Goal: Task Accomplishment & Management: Complete application form

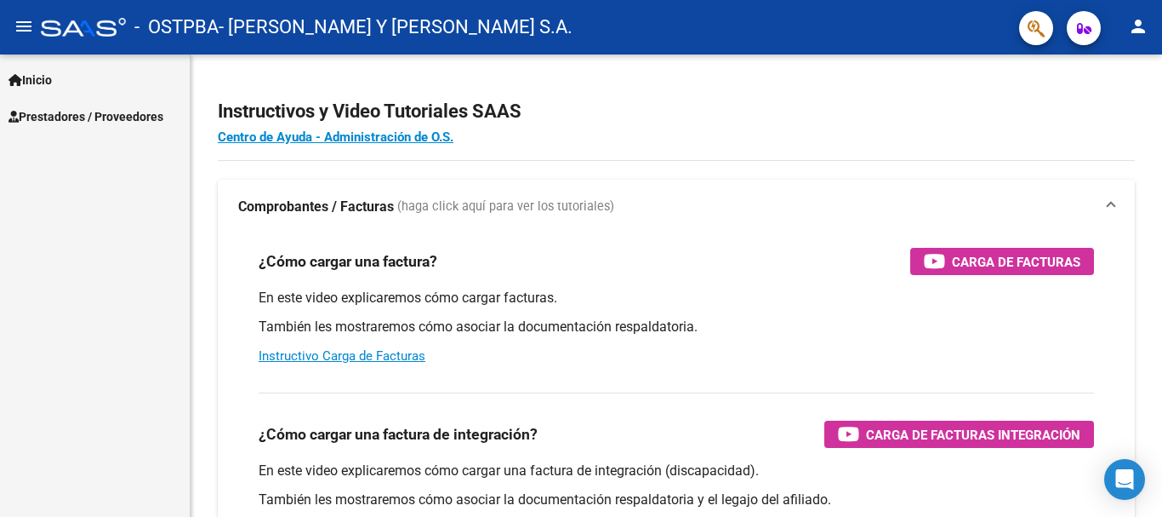
click at [31, 113] on span "Prestadores / Proveedores" at bounding box center [86, 116] width 155 height 19
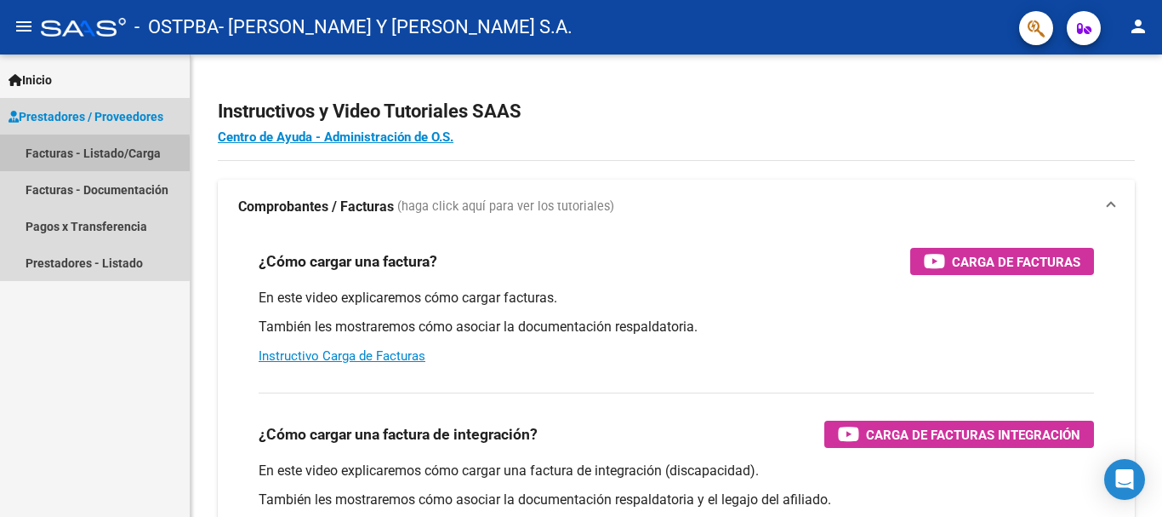
click at [68, 157] on link "Facturas - Listado/Carga" at bounding box center [95, 152] width 190 height 37
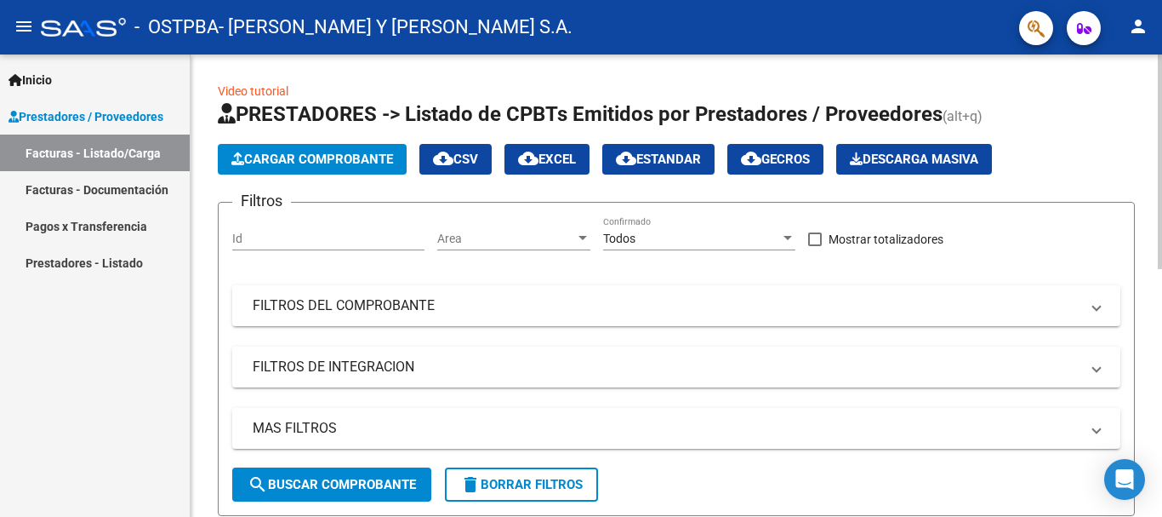
click at [300, 157] on span "Cargar Comprobante" at bounding box center [312, 158] width 162 height 15
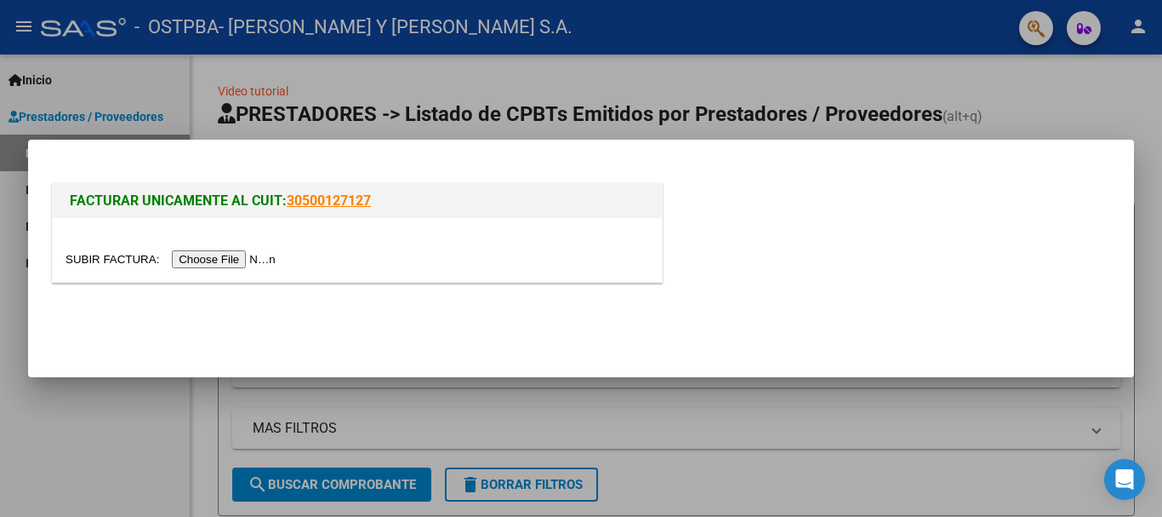
click at [239, 262] on input "file" at bounding box center [173, 259] width 215 height 18
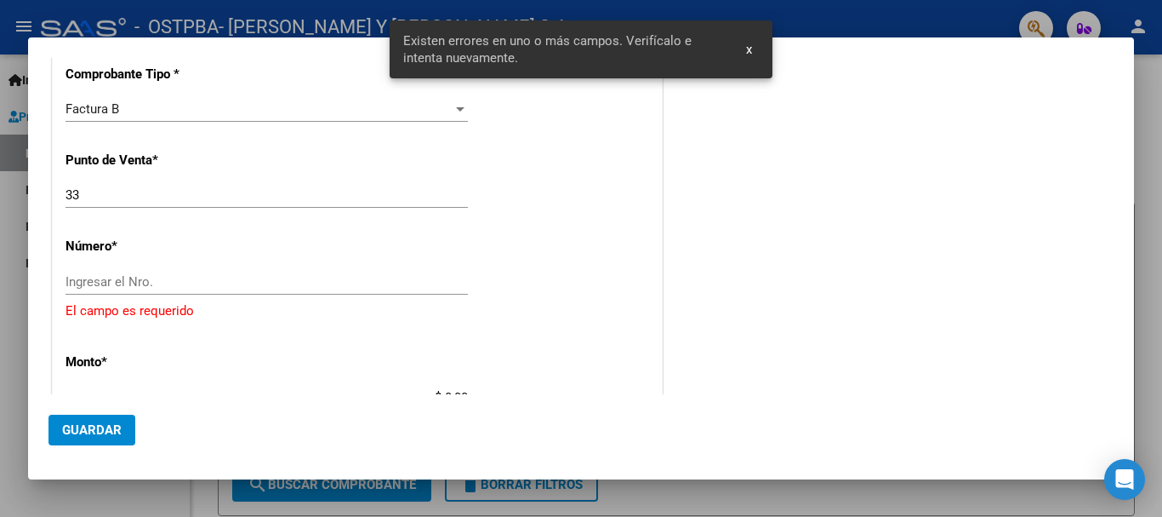
scroll to position [434, 0]
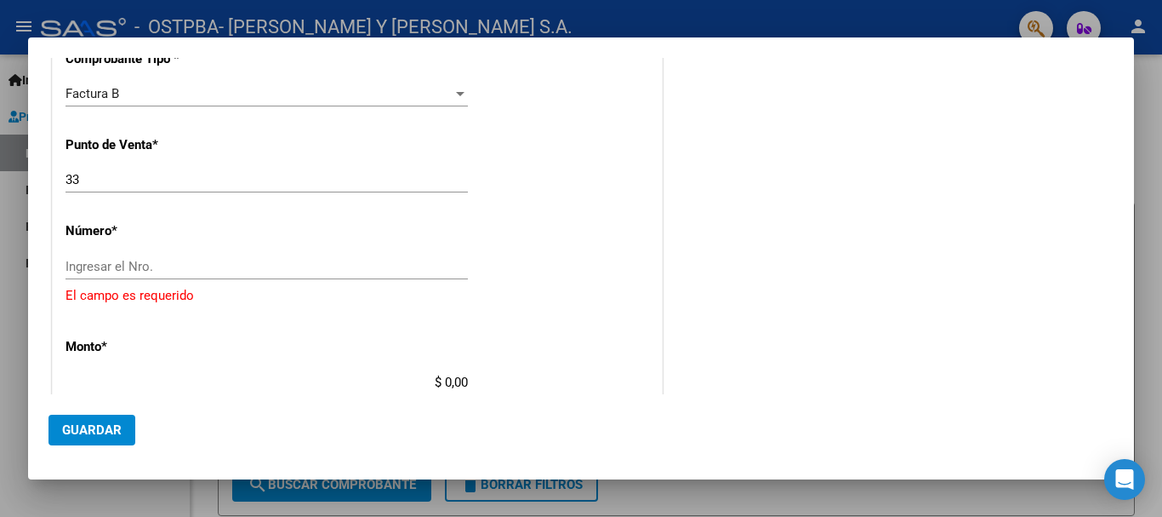
click at [163, 257] on div "Ingresar el Nro." at bounding box center [267, 267] width 403 height 26
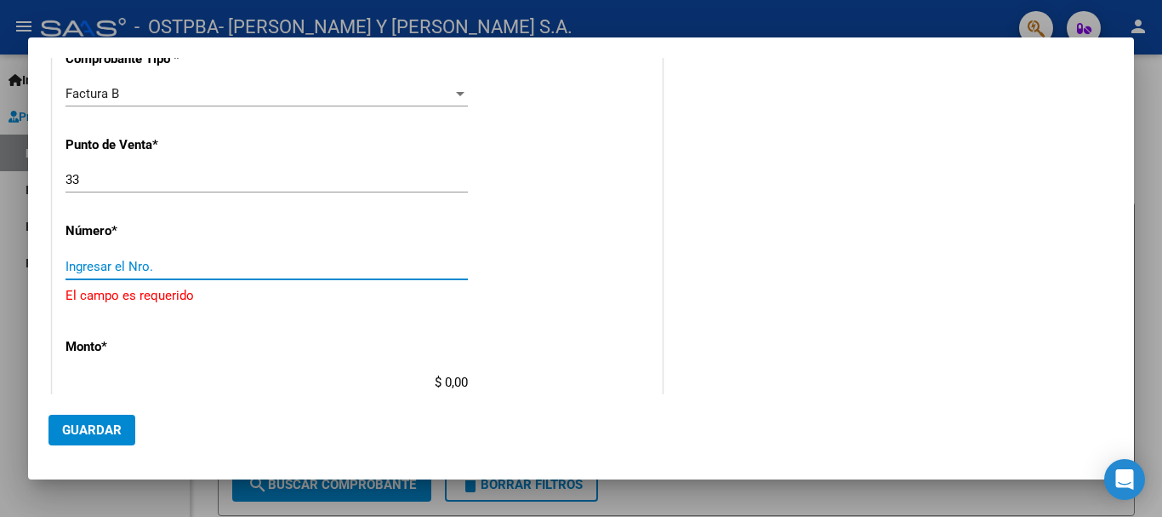
click at [168, 265] on input "Ingresar el Nro." at bounding box center [267, 266] width 403 height 15
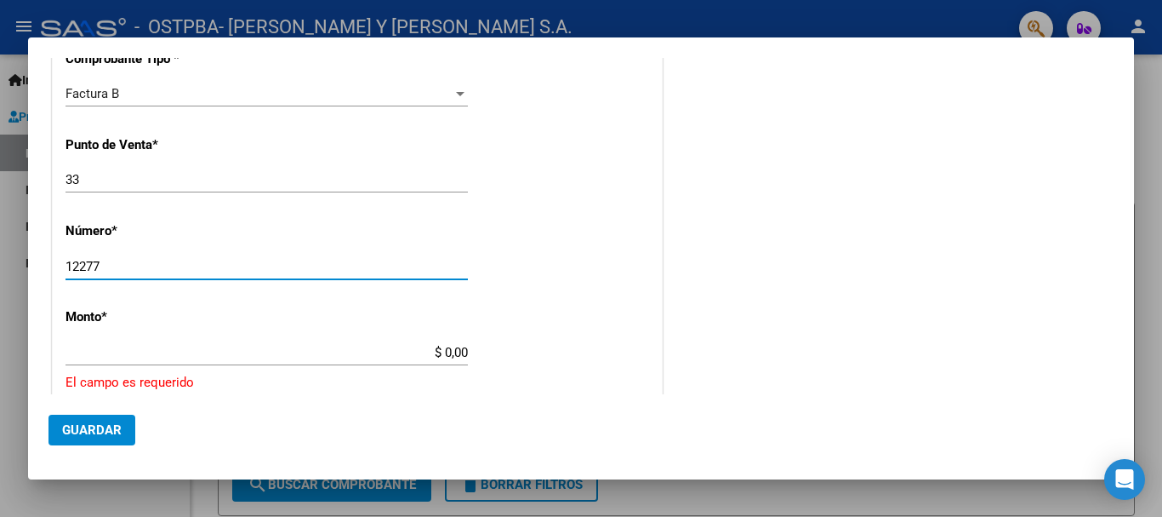
type input "12277"
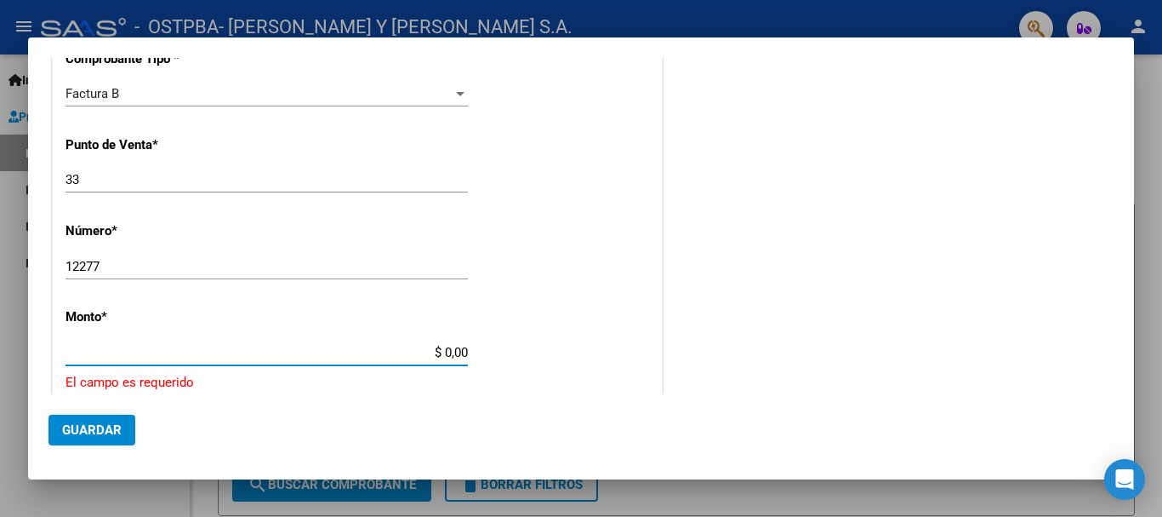
drag, startPoint x: 355, startPoint y: 353, endPoint x: 558, endPoint y: 353, distance: 203.4
click at [558, 353] on div "CUIT * 30-61932955-0 Ingresar CUIT ANALISIS PRESTADOR [PERSON_NAME] Y [PERSON_N…" at bounding box center [357, 349] width 609 height 1150
type input "$ 866.256,52"
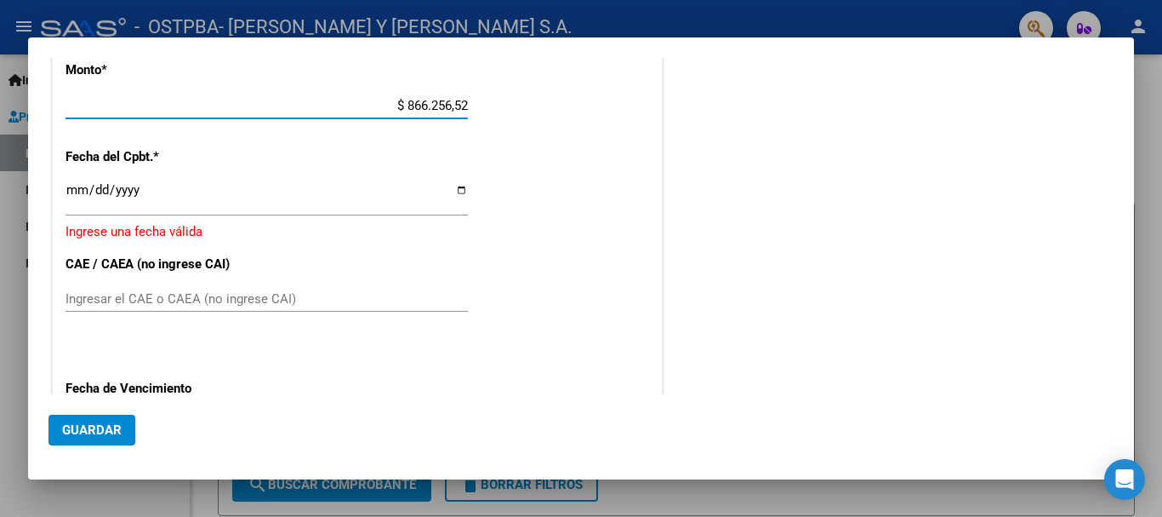
scroll to position [689, 0]
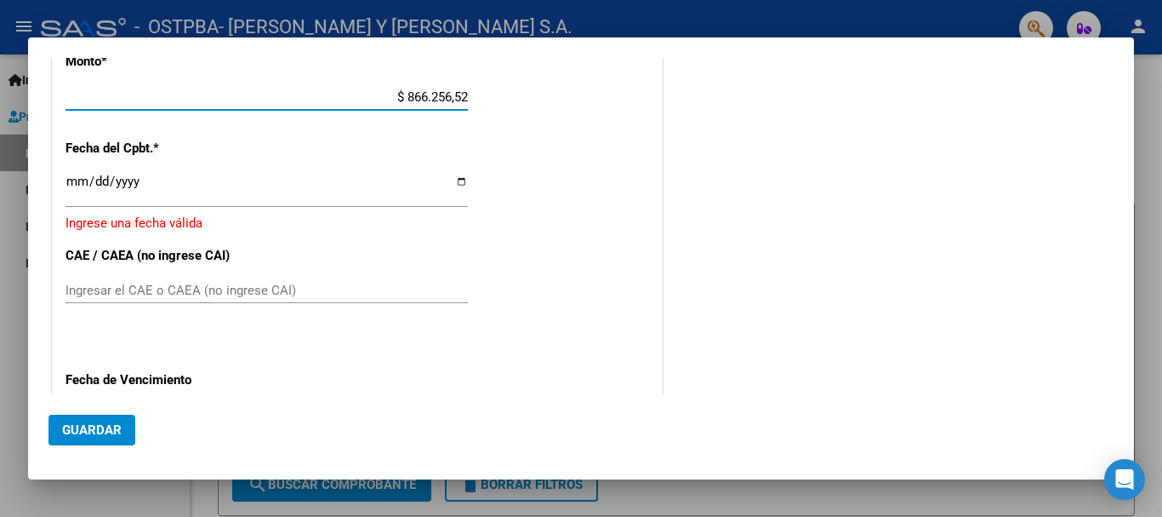
click at [72, 183] on input "Ingresar la fecha" at bounding box center [267, 187] width 403 height 27
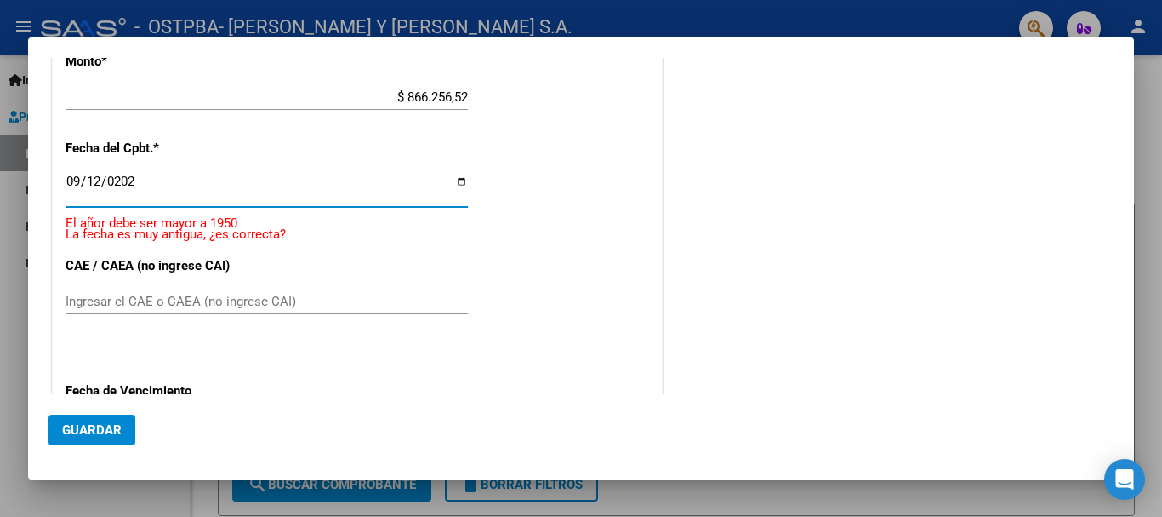
type input "[DATE]"
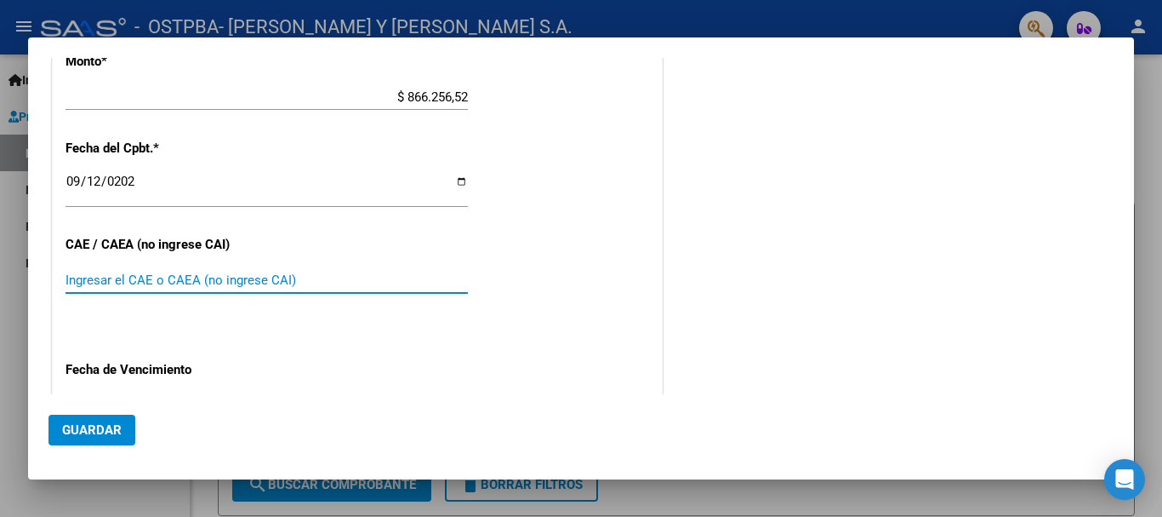
click at [94, 278] on input "Ingresar el CAE o CAEA (no ingrese CAI)" at bounding box center [267, 279] width 403 height 15
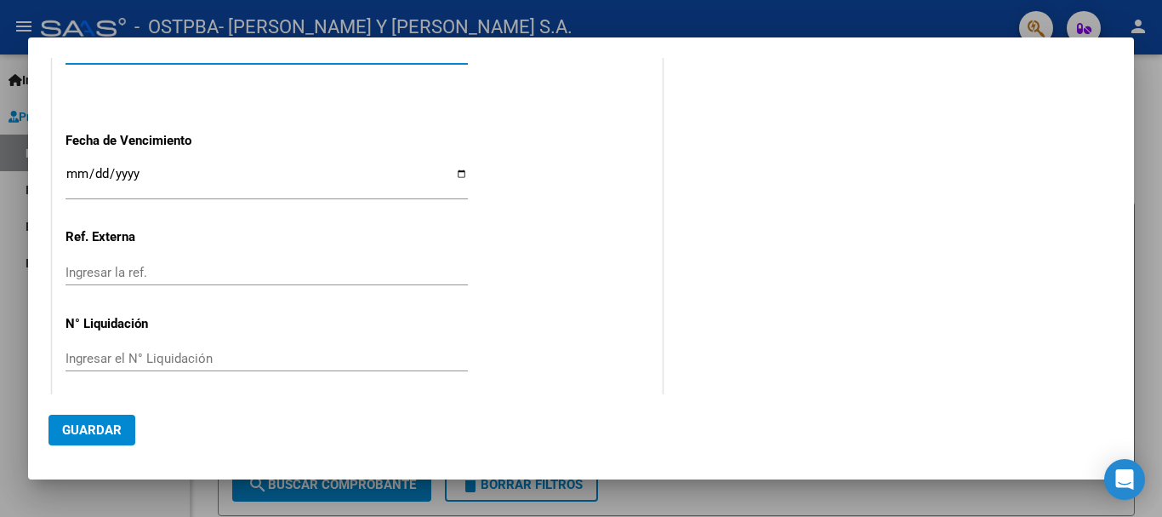
scroll to position [928, 0]
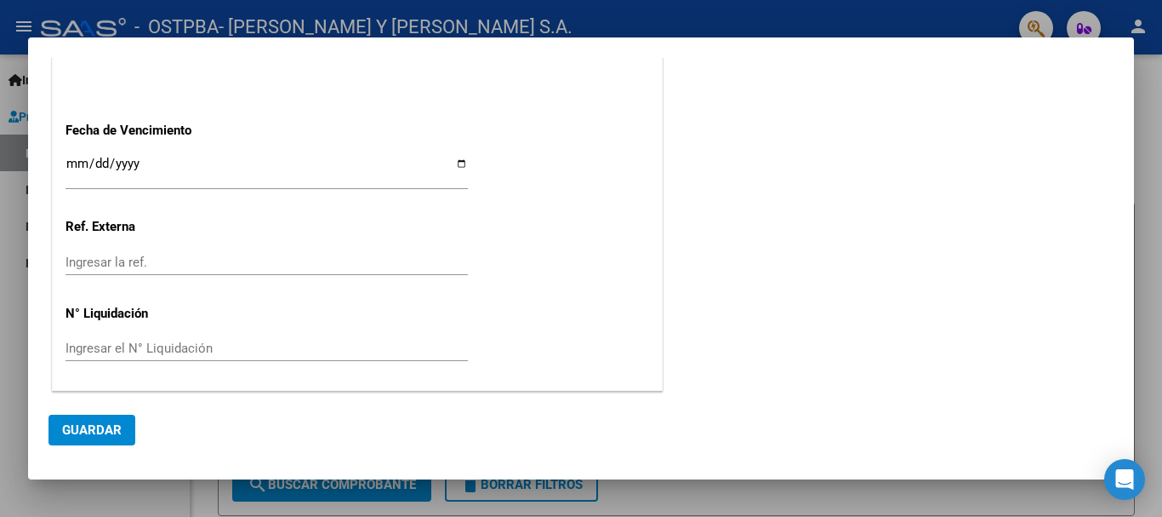
type input "75370889411592"
click at [71, 163] on input "Ingresar la fecha" at bounding box center [267, 170] width 403 height 27
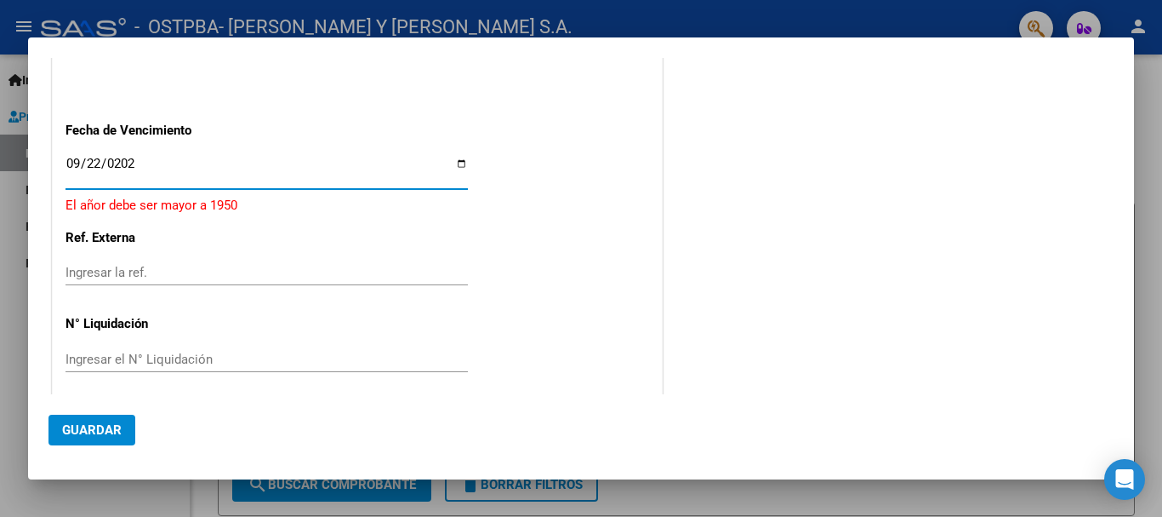
type input "[DATE]"
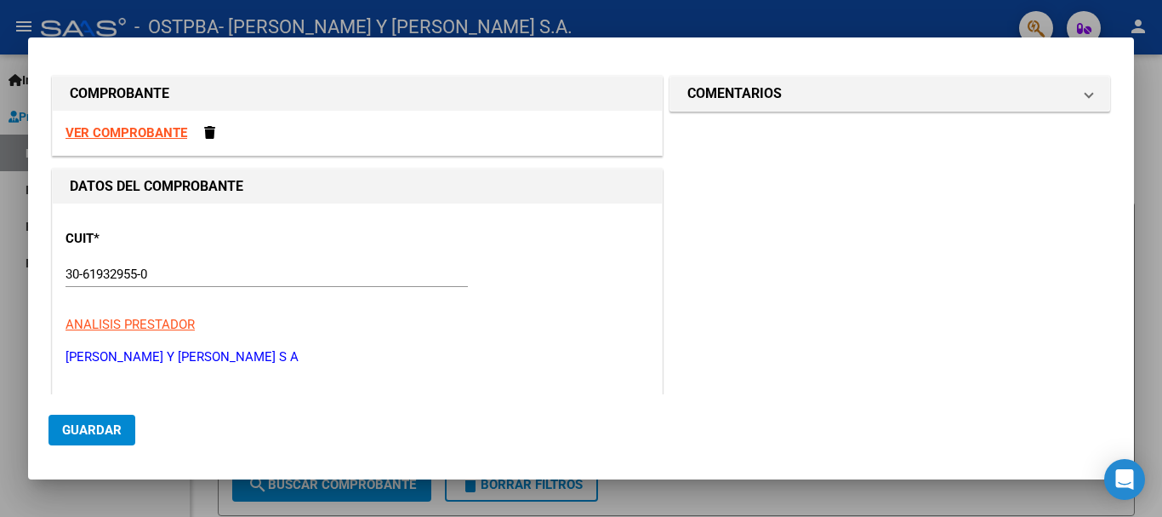
scroll to position [0, 0]
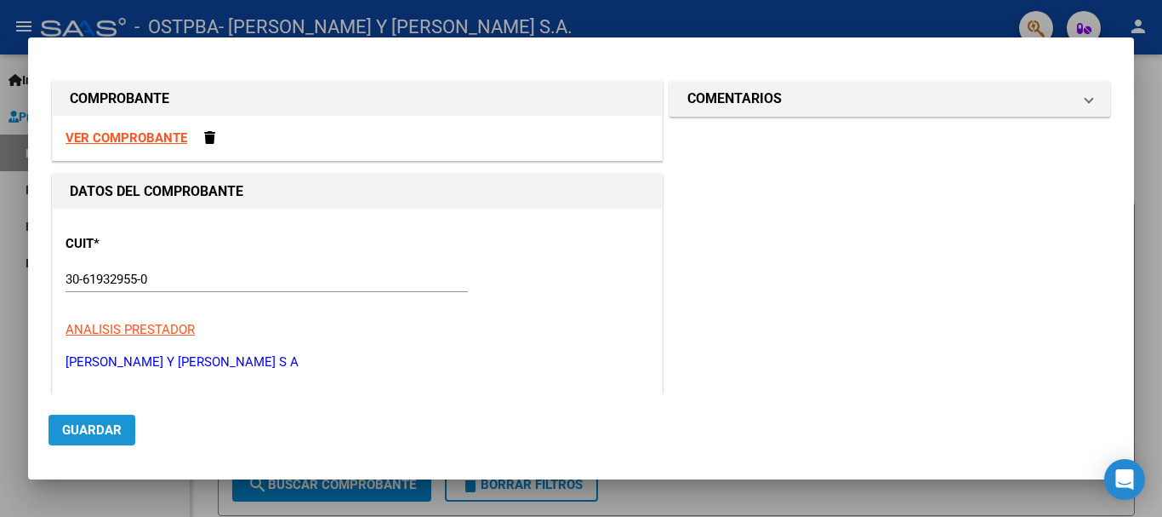
click at [77, 429] on span "Guardar" at bounding box center [92, 429] width 60 height 15
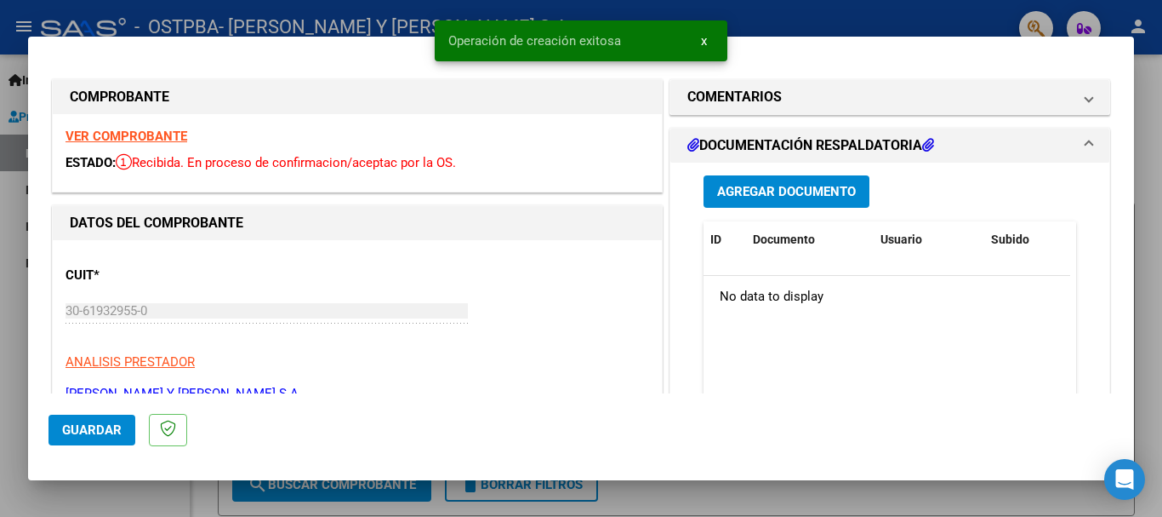
click at [730, 183] on span "Agregar Documento" at bounding box center [786, 190] width 139 height 15
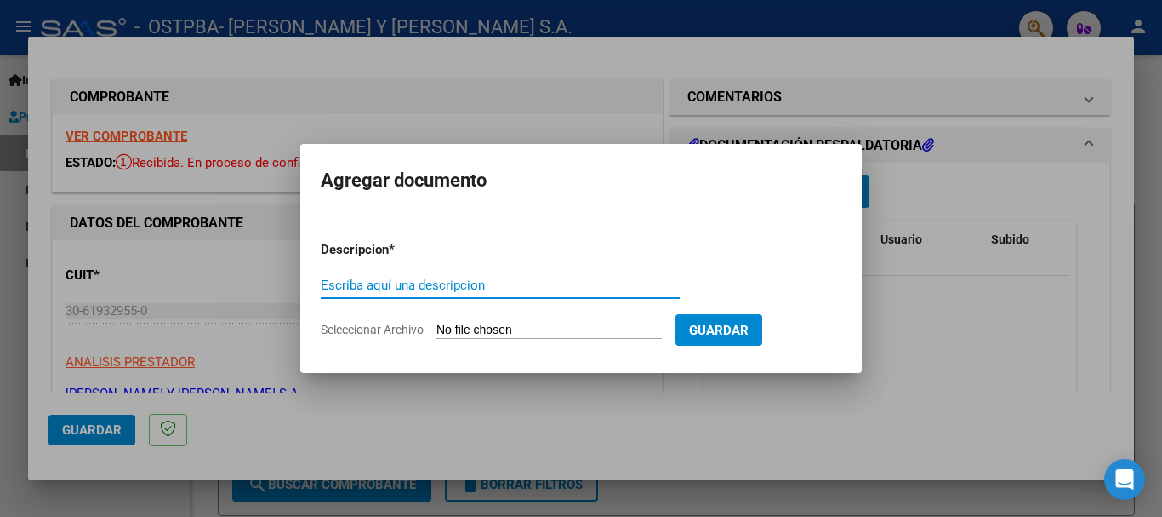
click at [488, 328] on input "Seleccionar Archivo" at bounding box center [550, 331] width 226 height 16
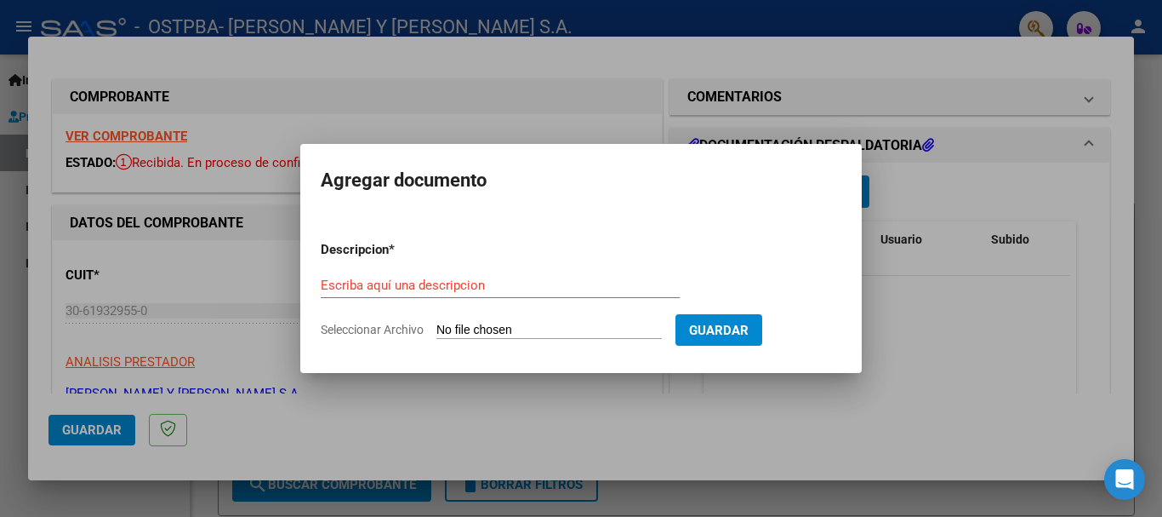
type input "C:\fakepath\HC247910 LOBO [PERSON_NAME].PDF"
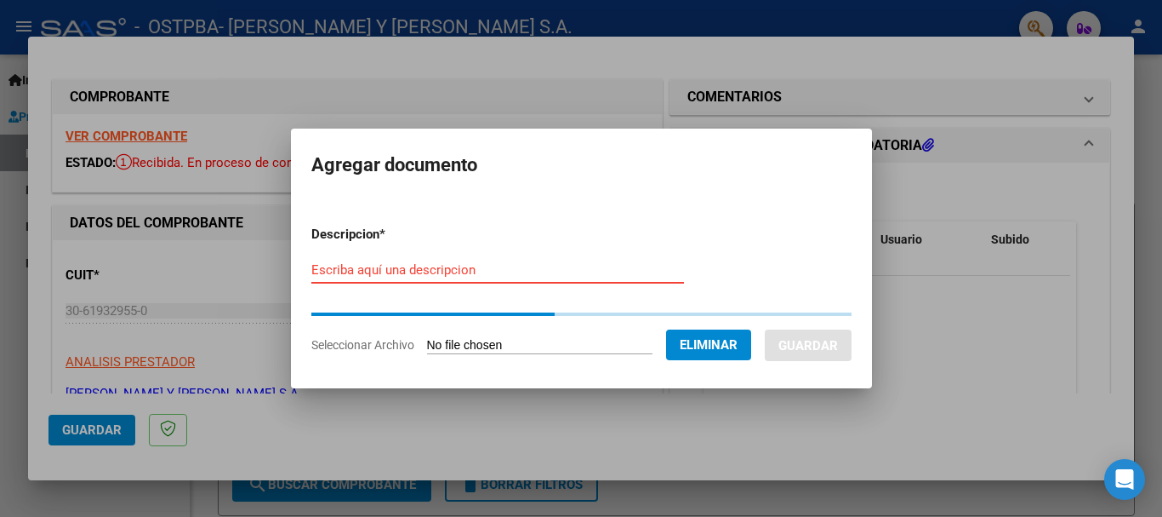
click at [379, 267] on input "Escriba aquí una descripcion" at bounding box center [497, 269] width 373 height 15
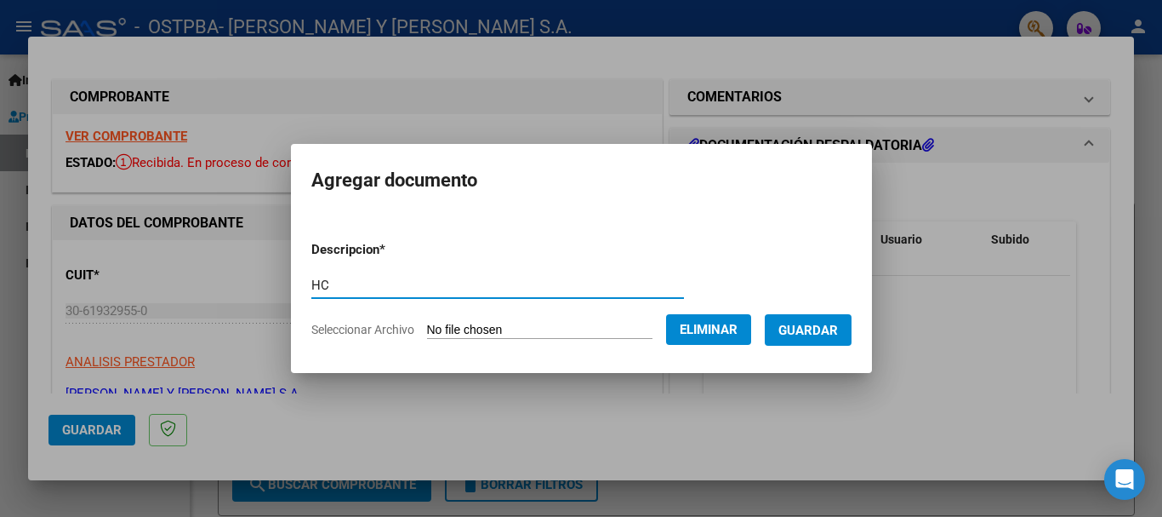
type input "HC"
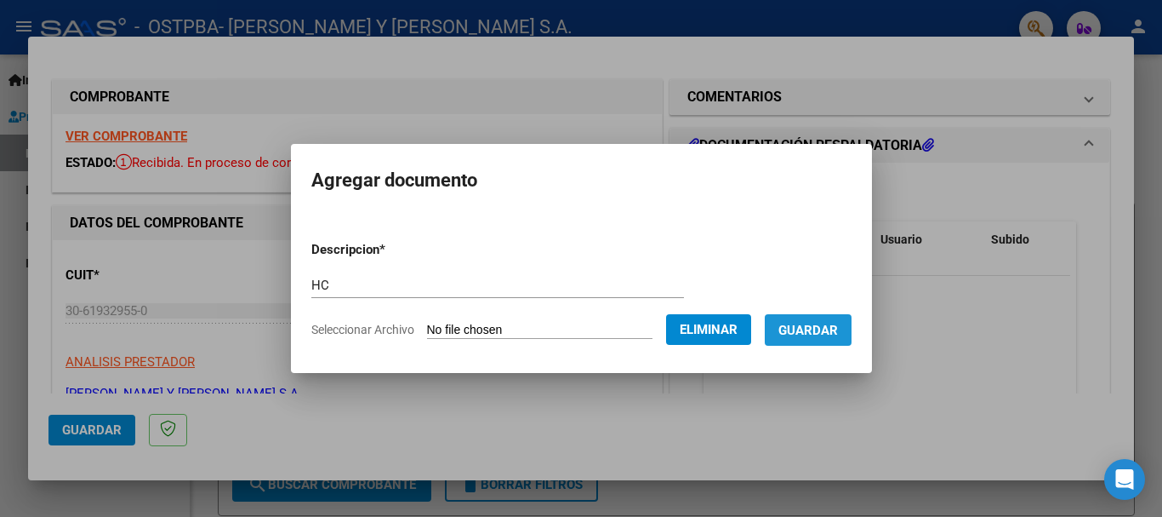
click at [833, 330] on span "Guardar" at bounding box center [809, 330] width 60 height 15
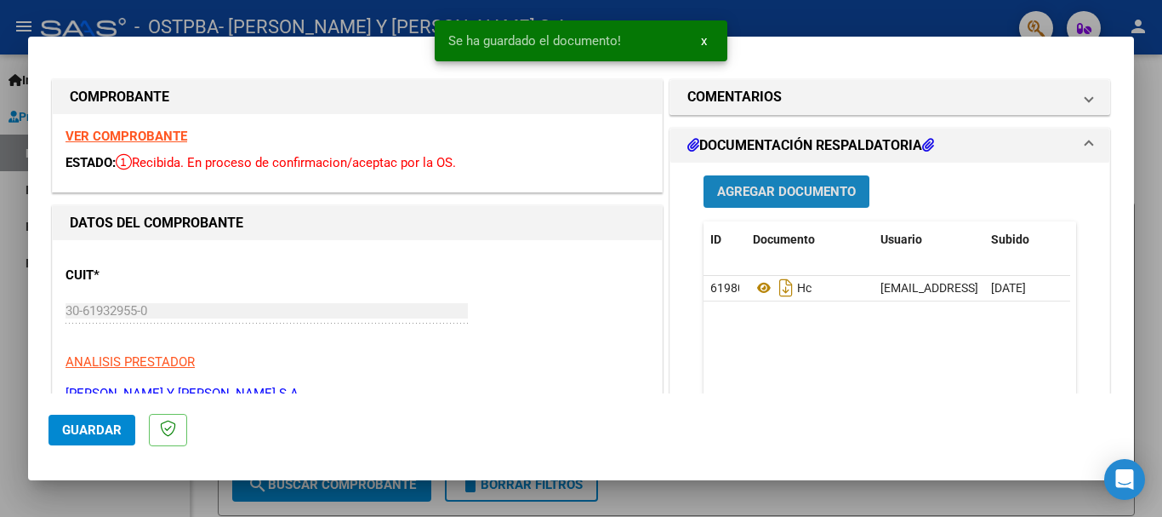
click at [809, 192] on span "Agregar Documento" at bounding box center [786, 192] width 139 height 15
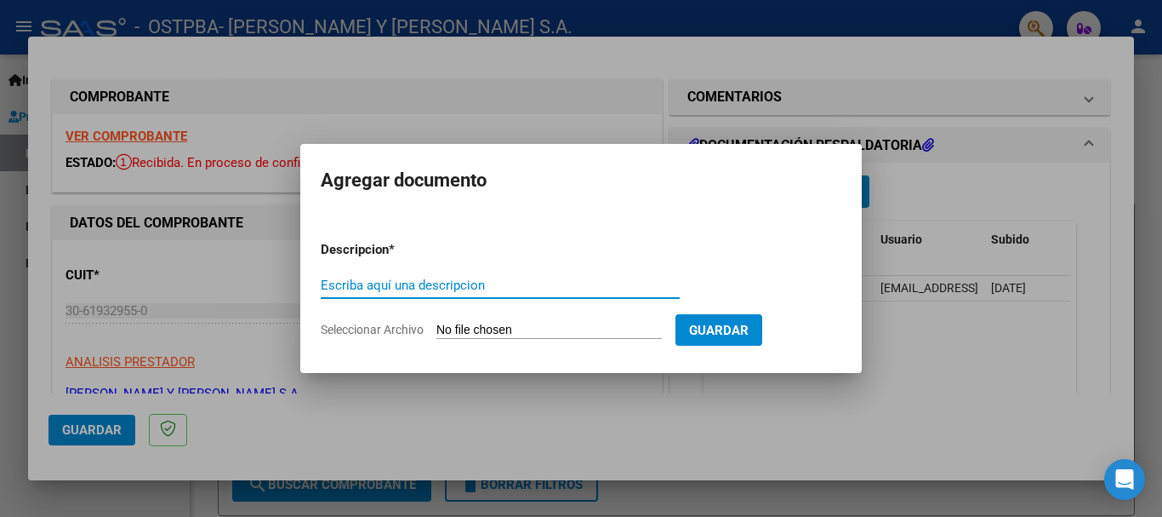
click at [499, 326] on input "Seleccionar Archivo" at bounding box center [550, 331] width 226 height 16
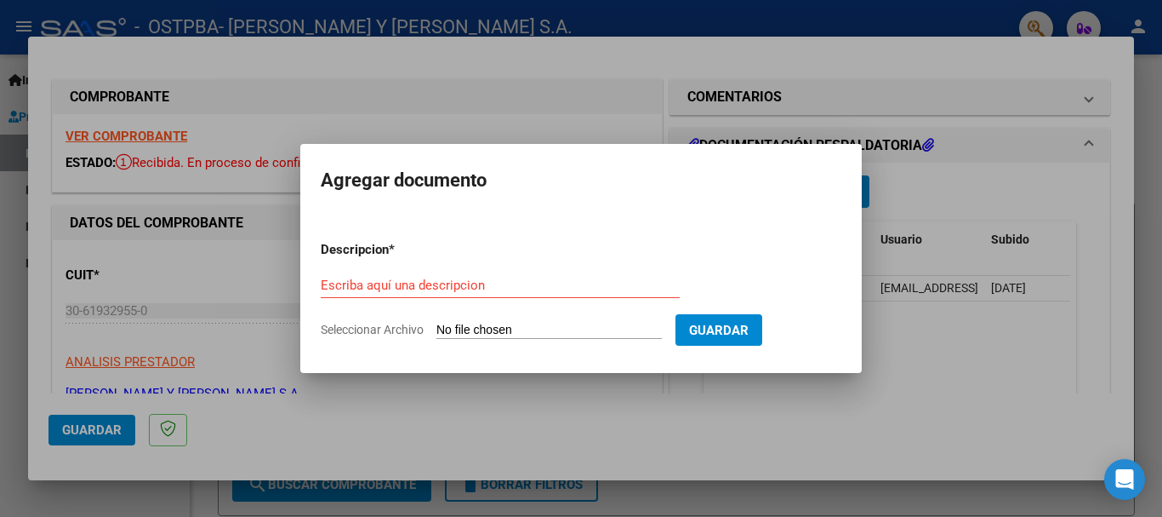
type input "C:\fakepath\LOBO RENDICION .pdf"
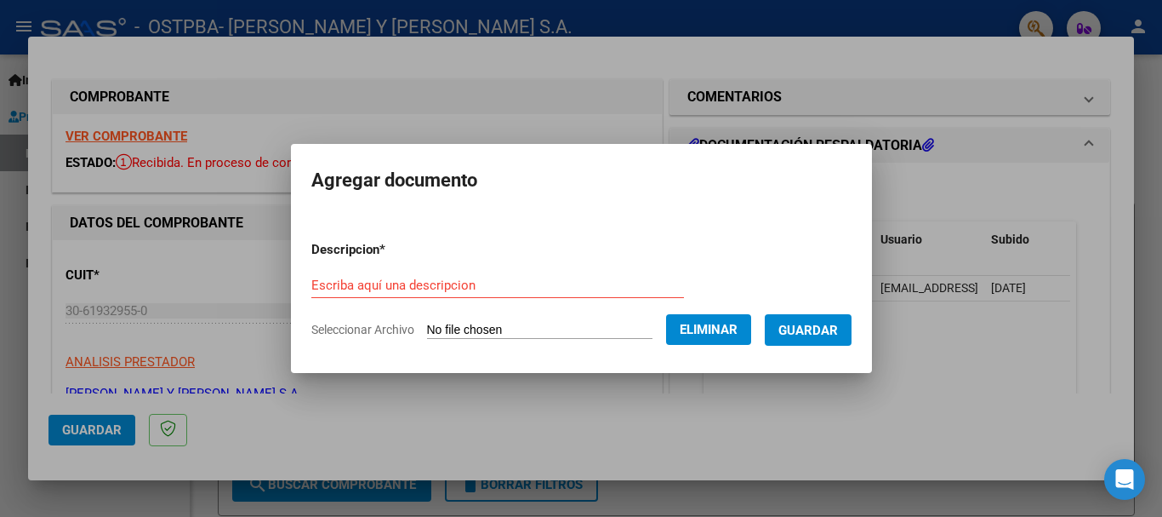
click at [373, 279] on input "Escriba aquí una descripcion" at bounding box center [497, 284] width 373 height 15
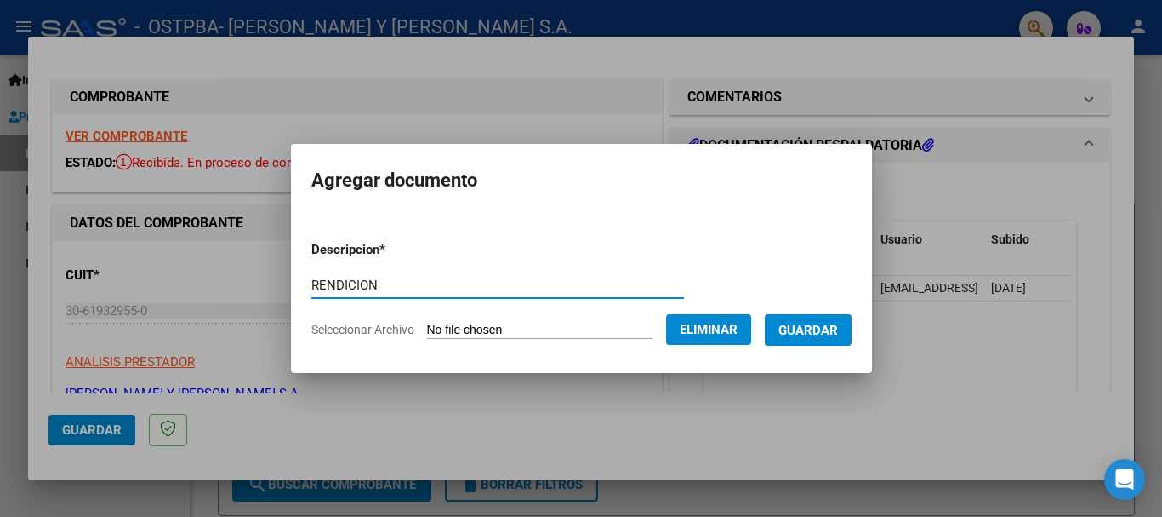
type input "RENDICION"
click at [803, 338] on button "Guardar" at bounding box center [808, 329] width 87 height 31
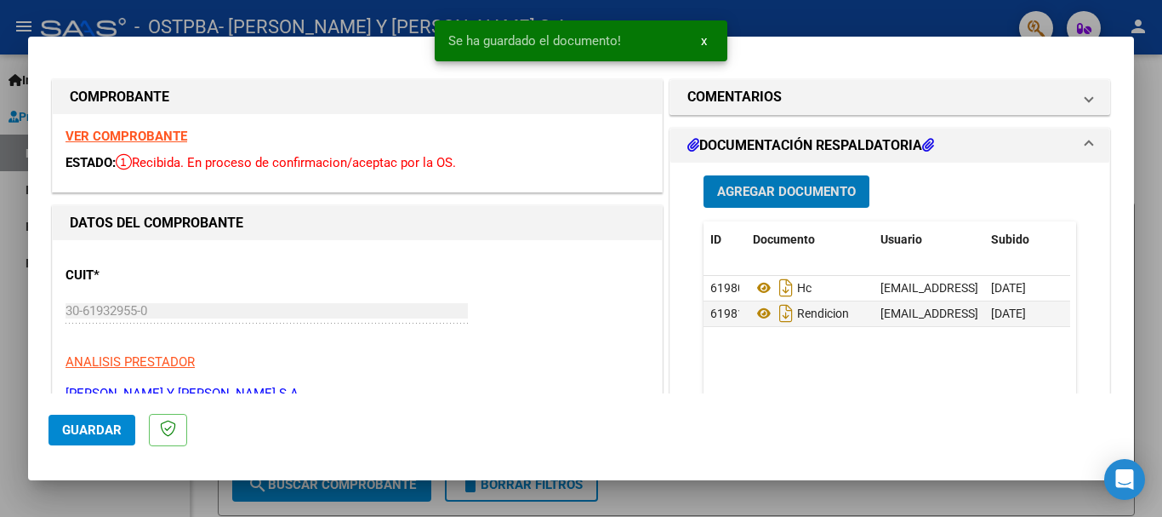
click at [730, 191] on span "Agregar Documento" at bounding box center [786, 192] width 139 height 15
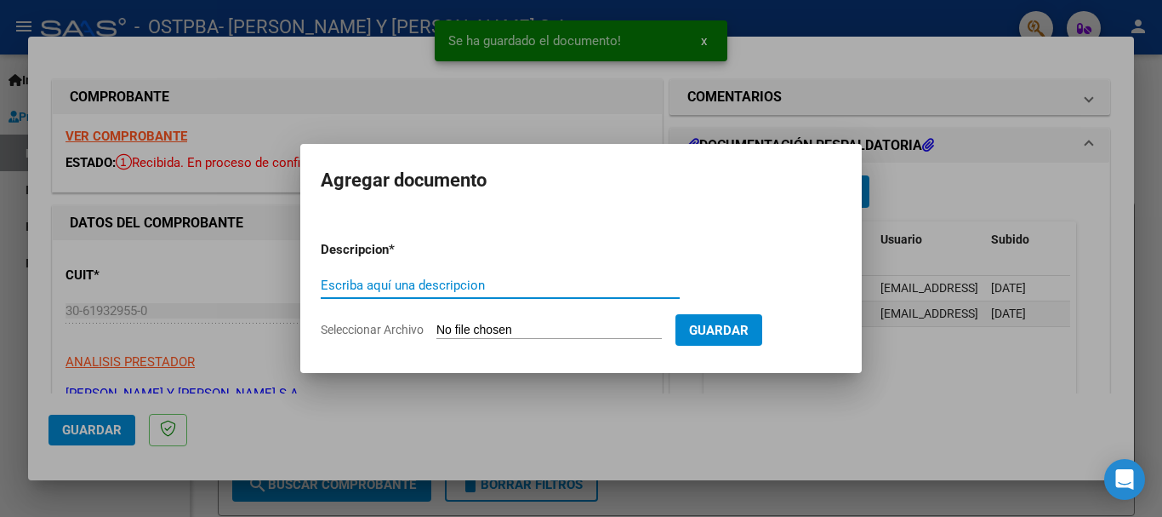
click at [511, 329] on input "Seleccionar Archivo" at bounding box center [550, 331] width 226 height 16
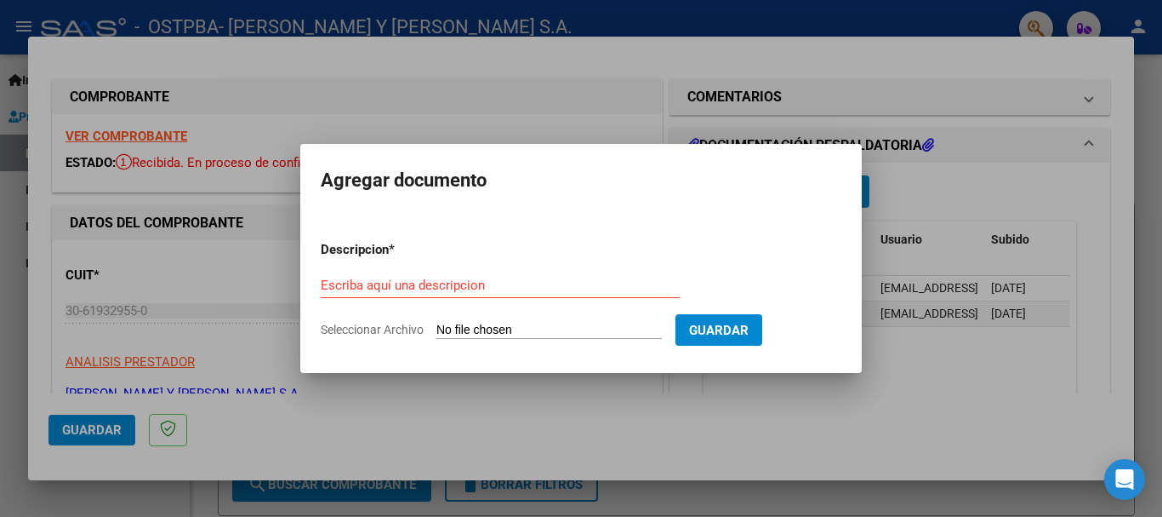
type input "C:\fakepath\[PERSON_NAME] DOC .pdf"
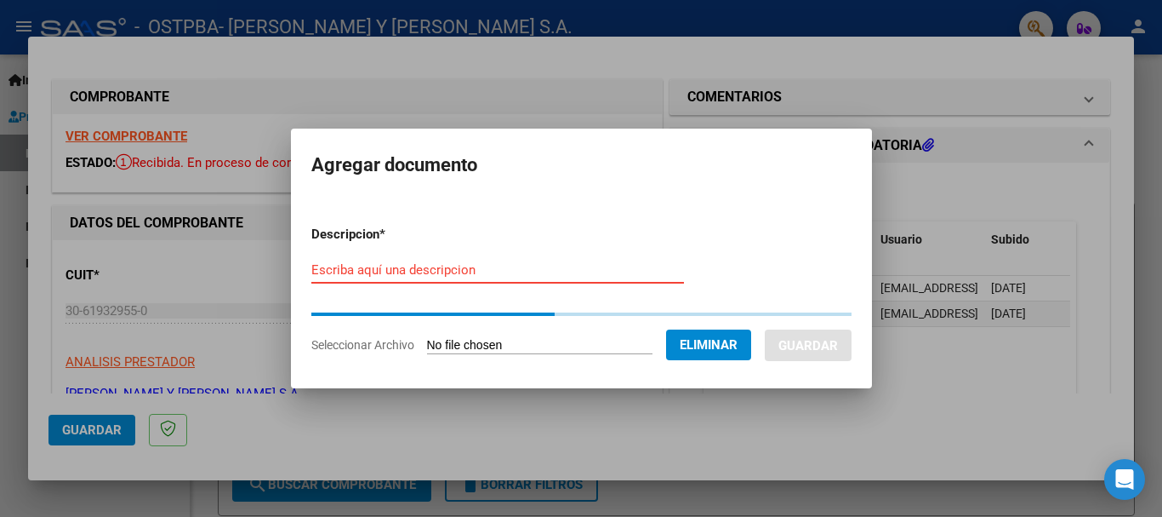
click at [373, 271] on input "Escriba aquí una descripcion" at bounding box center [497, 269] width 373 height 15
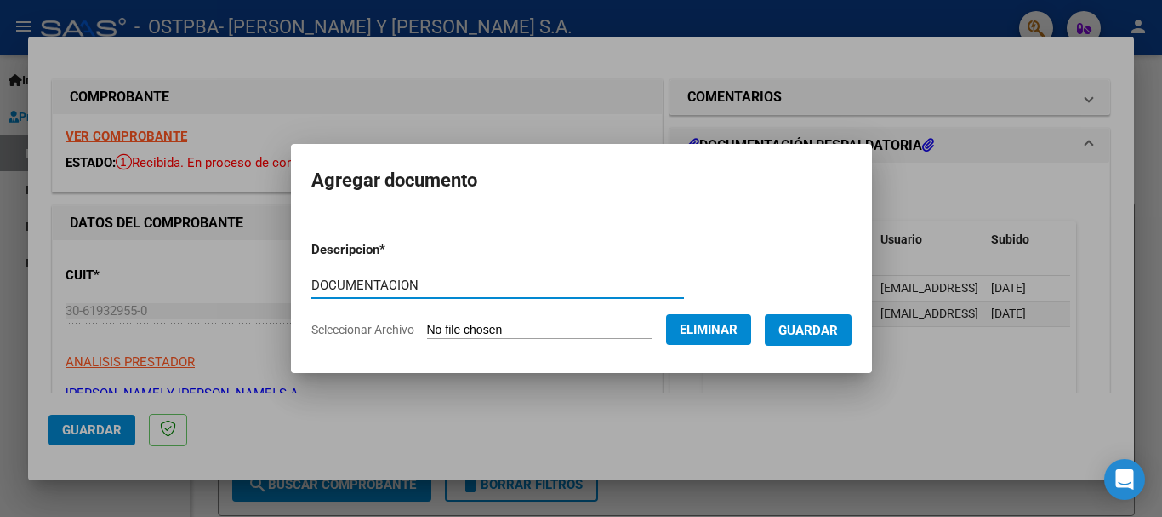
type input "DOCUMENTACION"
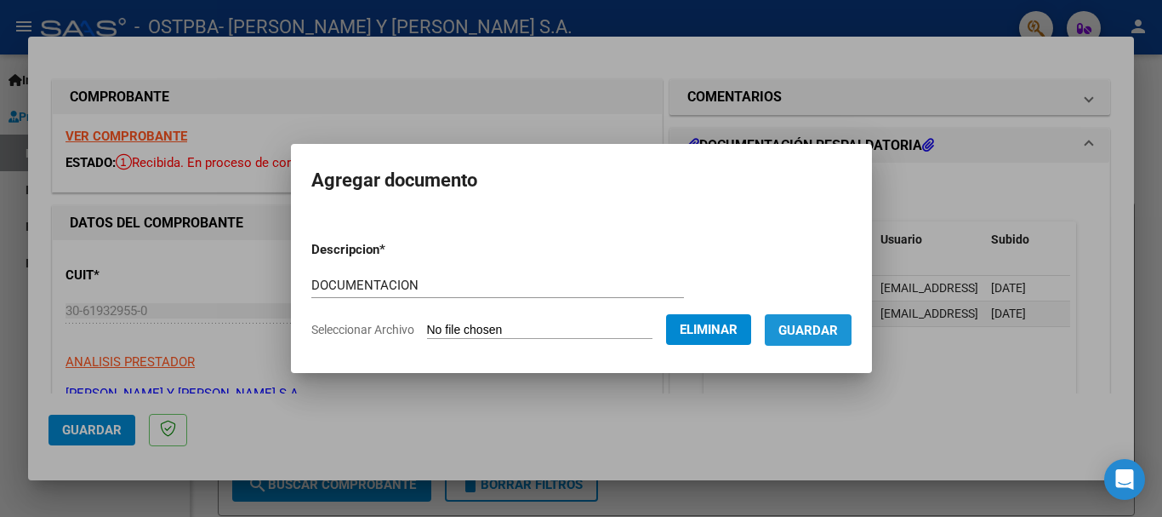
click at [816, 330] on span "Guardar" at bounding box center [809, 330] width 60 height 15
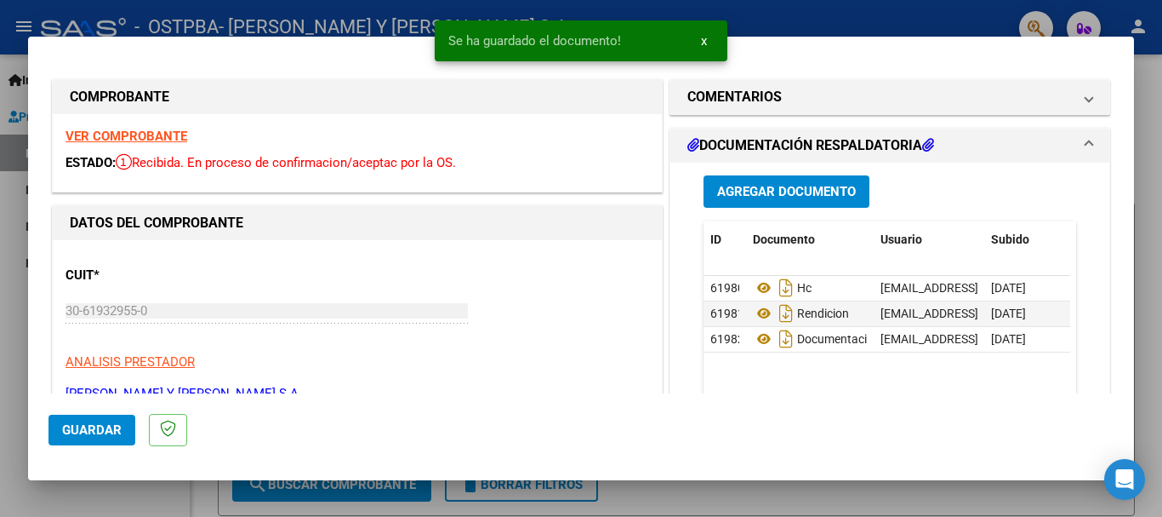
scroll to position [58, 0]
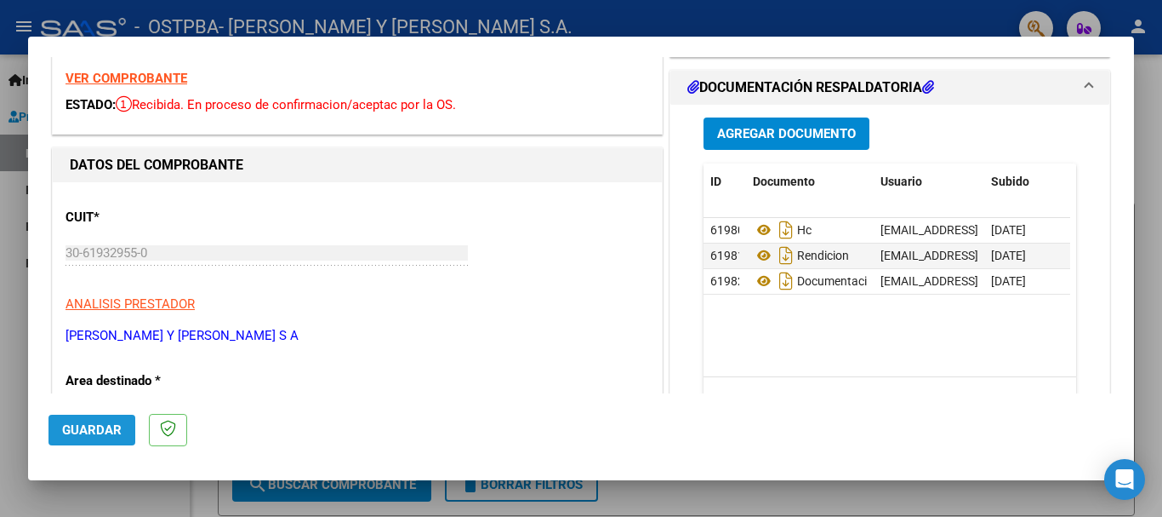
click at [92, 428] on span "Guardar" at bounding box center [92, 429] width 60 height 15
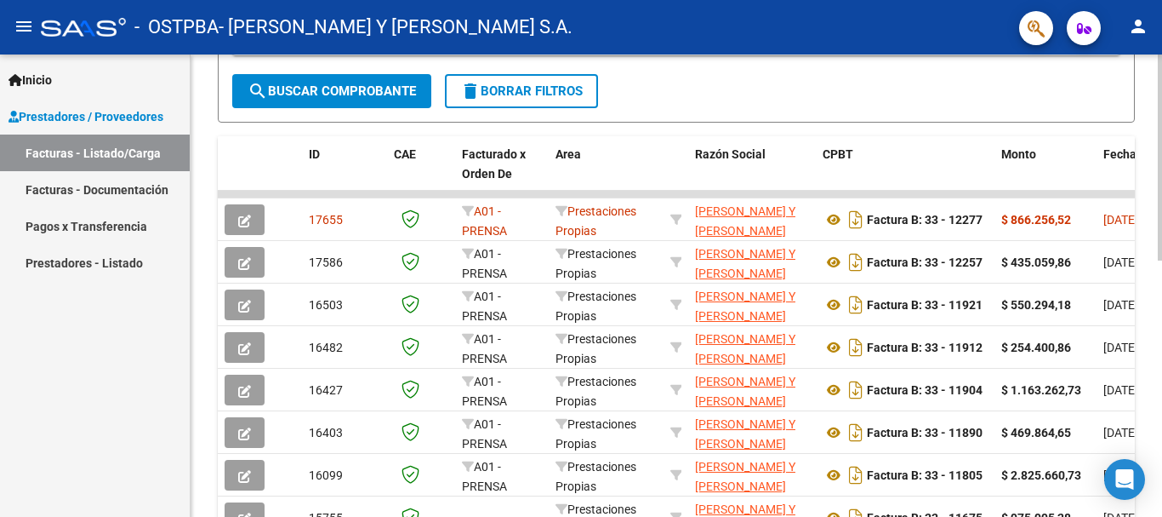
scroll to position [401, 0]
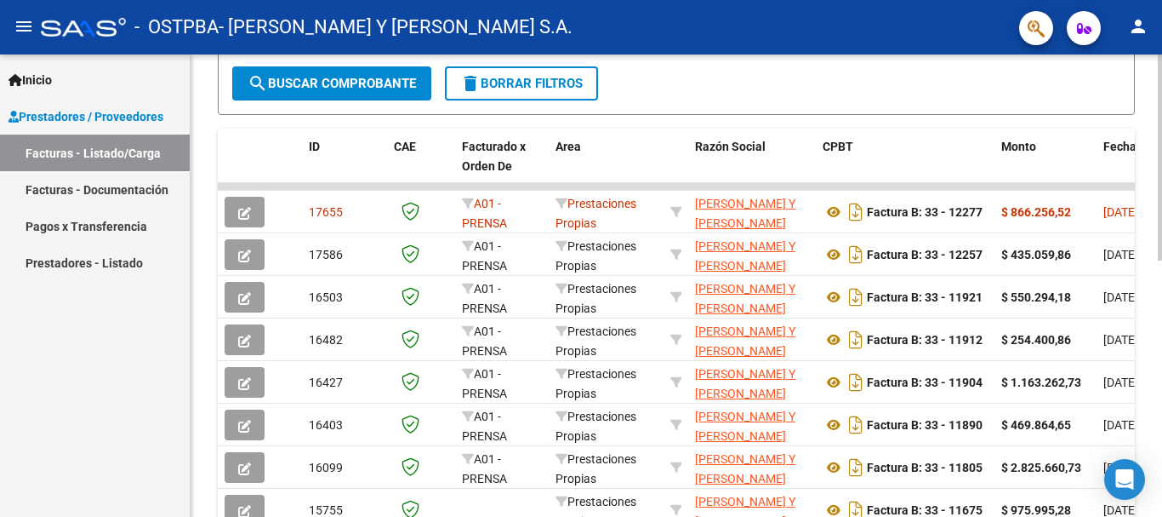
click at [1162, 348] on div at bounding box center [1160, 340] width 4 height 206
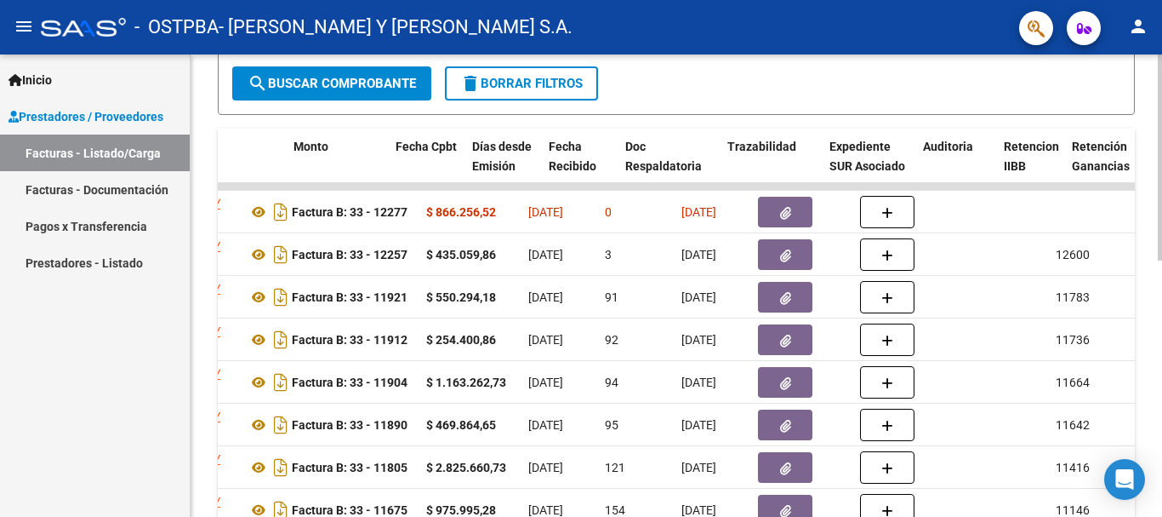
drag, startPoint x: 1088, startPoint y: 254, endPoint x: 1162, endPoint y: 254, distance: 73.2
click at [1162, 254] on div "Video tutorial PRESTADORES -> Listado de CPBTs Emitidos por Prestadores / Prove…" at bounding box center [679, 165] width 976 height 1023
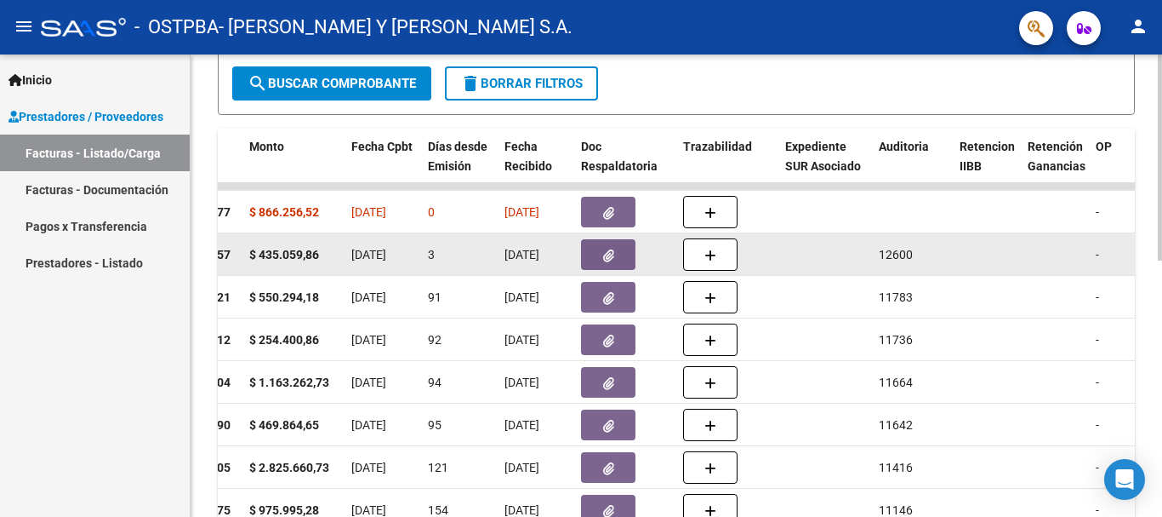
click at [957, 251] on datatable-body-cell at bounding box center [987, 254] width 68 height 42
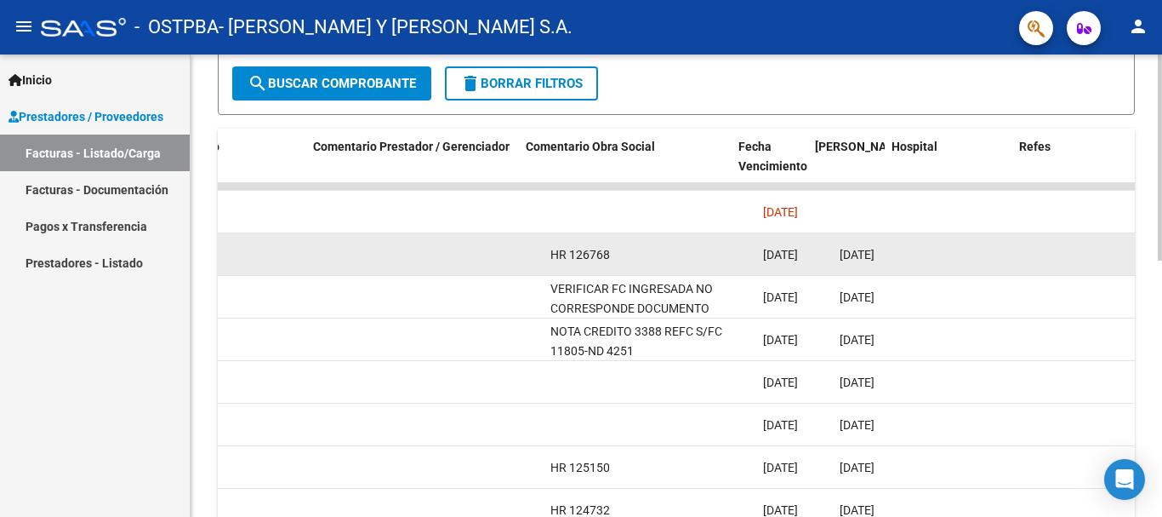
scroll to position [0, 2623]
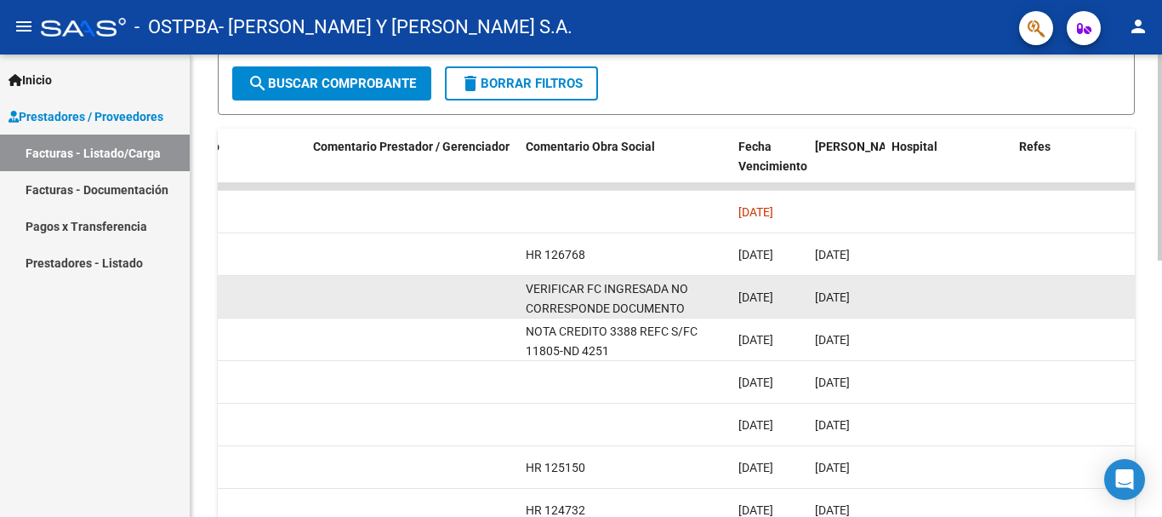
drag, startPoint x: 940, startPoint y: 252, endPoint x: 988, endPoint y: 285, distance: 58.1
click at [991, 296] on div at bounding box center [949, 298] width 114 height 20
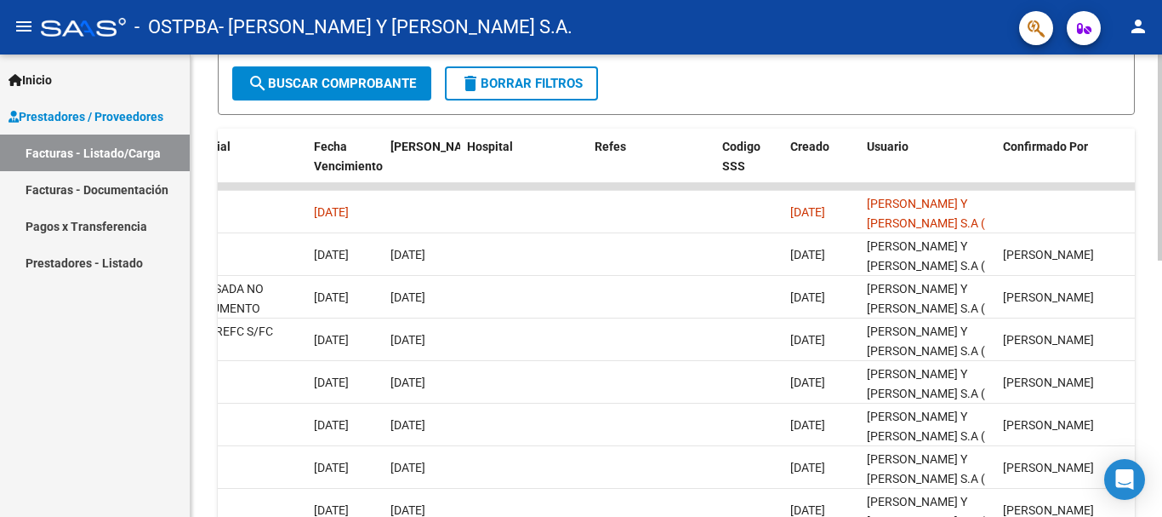
drag, startPoint x: 939, startPoint y: 255, endPoint x: 1139, endPoint y: 255, distance: 199.1
click at [1150, 255] on div "Video tutorial PRESTADORES -> Listado de CPBTs Emitidos por Prestadores / Prove…" at bounding box center [677, 165] width 972 height 1023
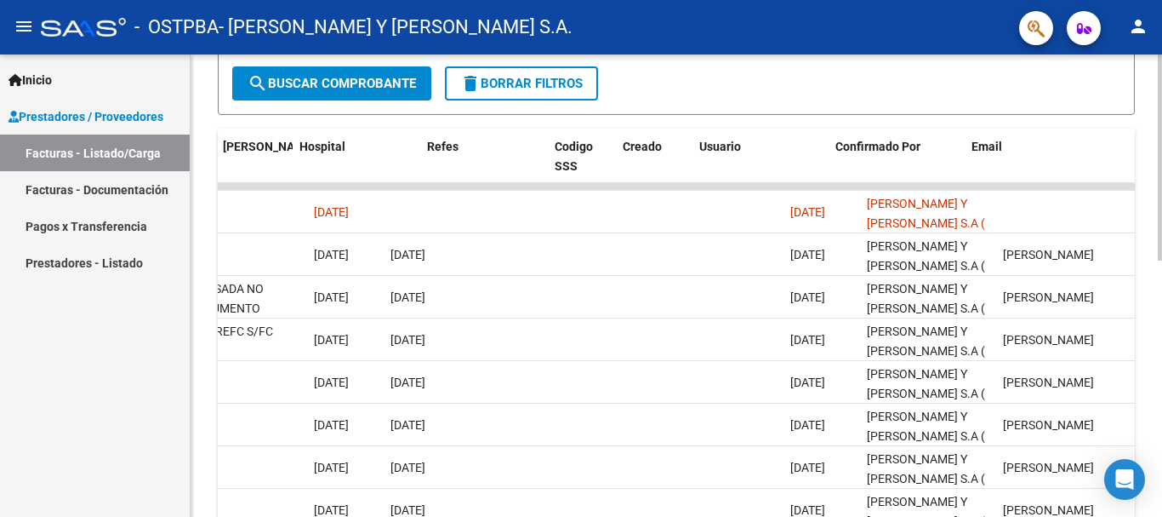
scroll to position [0, 3215]
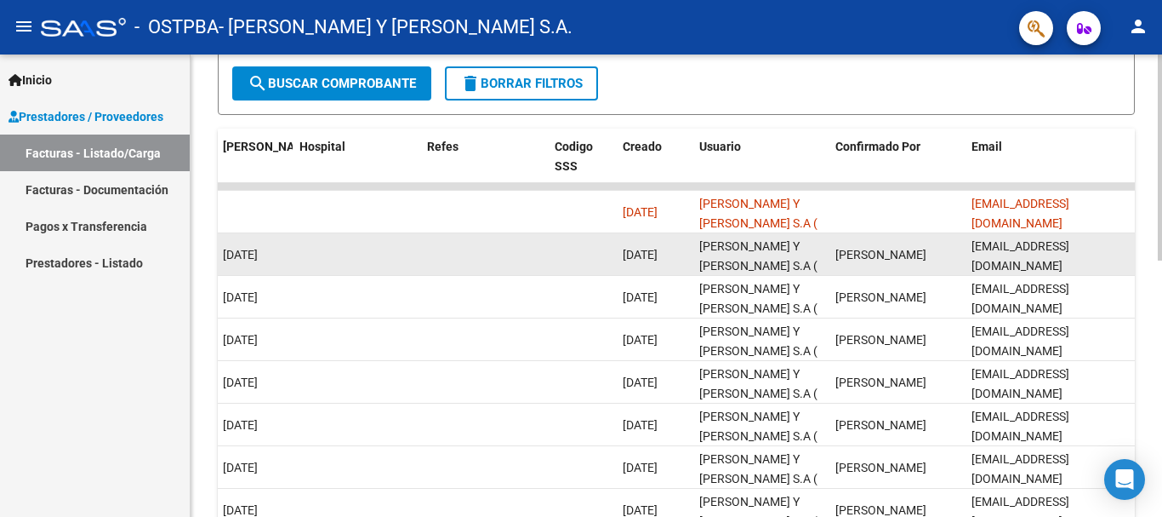
click at [808, 265] on div "[PERSON_NAME] Y [PERSON_NAME] S.A ( INST. [PERSON_NAME])" at bounding box center [760, 255] width 123 height 36
